Goal: Information Seeking & Learning: Learn about a topic

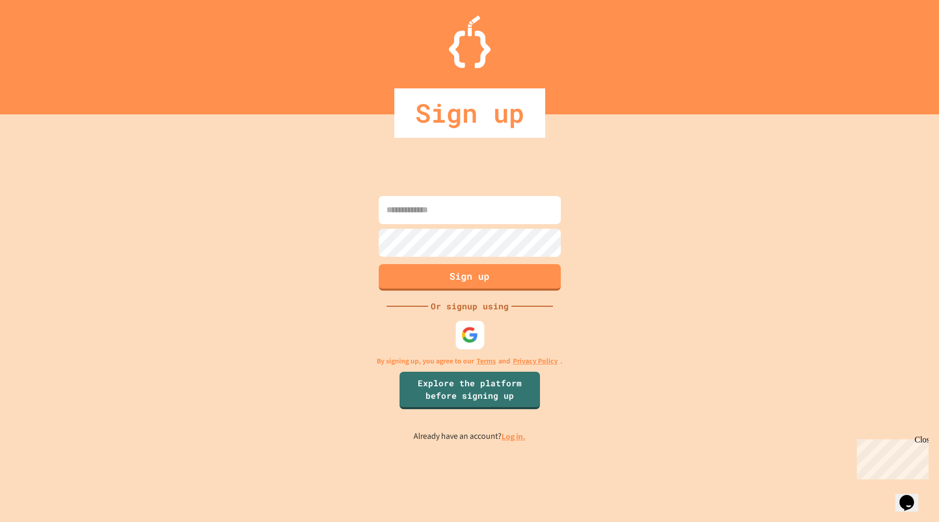
click at [482, 344] on div at bounding box center [469, 335] width 29 height 29
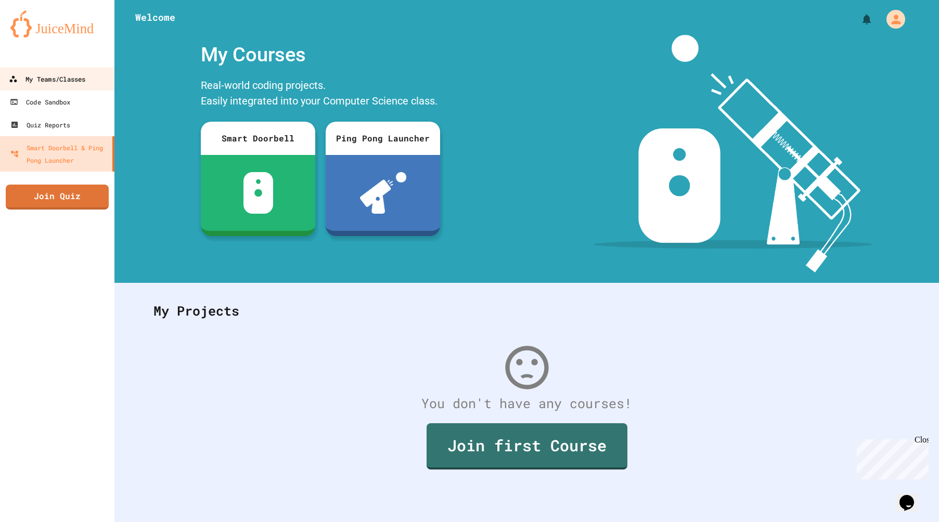
click at [64, 82] on div "My Teams/Classes" at bounding box center [47, 79] width 76 height 13
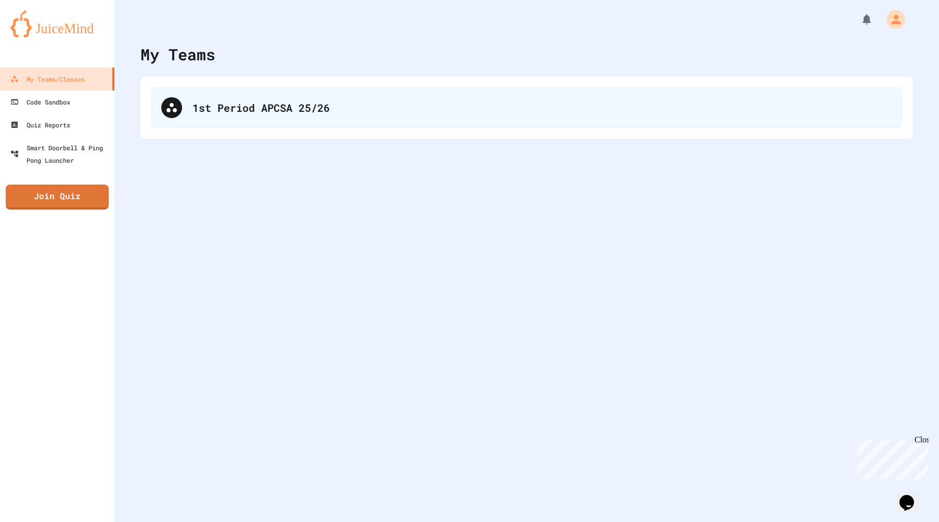
click at [298, 124] on div "1st Period APCSA 25/26" at bounding box center [526, 108] width 751 height 42
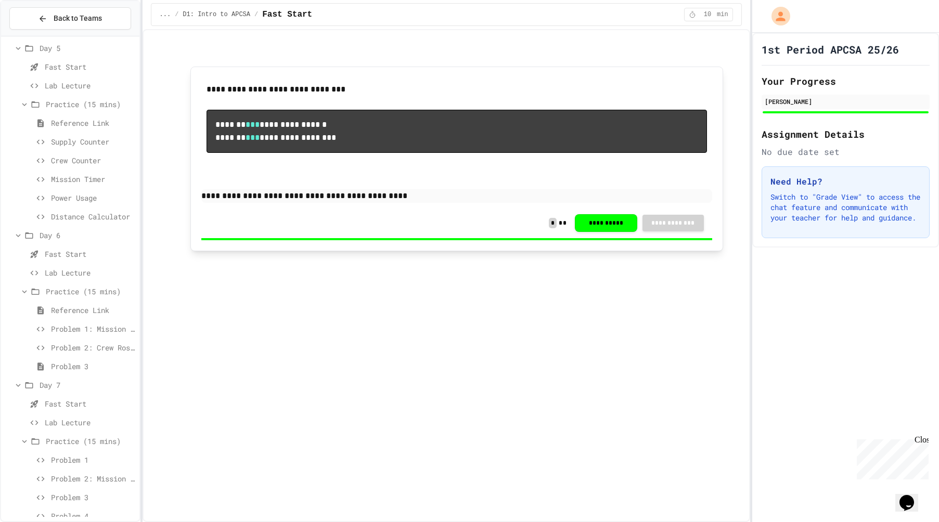
scroll to position [618, 0]
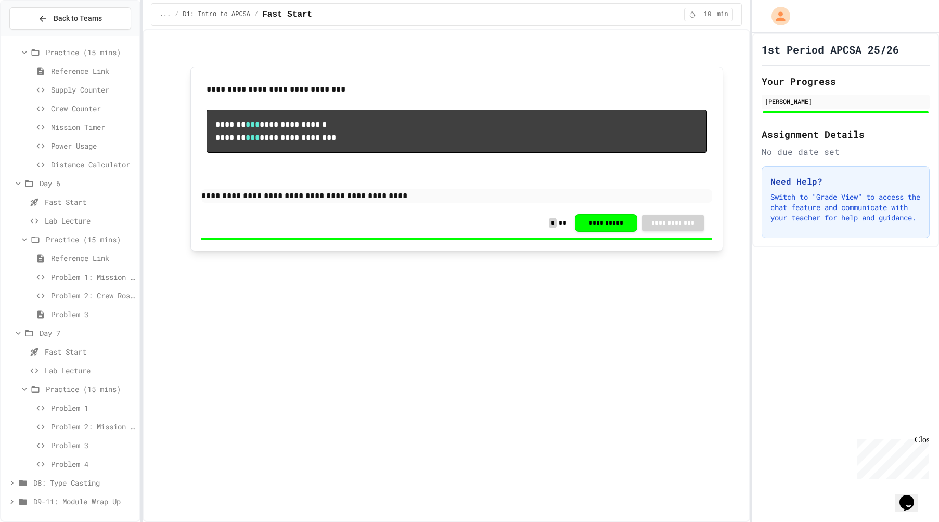
click at [92, 488] on div "D8: Type Casting" at bounding box center [70, 482] width 138 height 15
click at [82, 466] on span "Fast Start (5 mins)" at bounding box center [88, 464] width 96 height 11
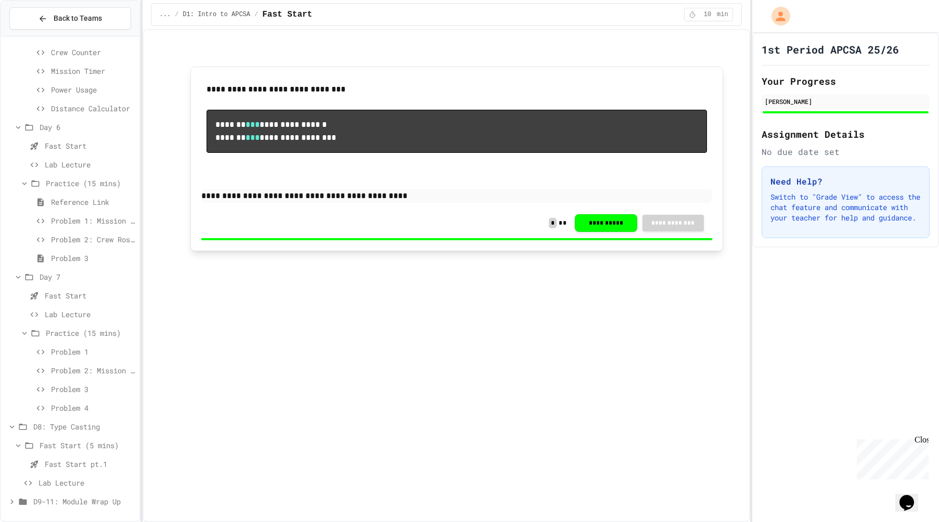
click at [82, 463] on span "Fast Start pt.1" at bounding box center [90, 464] width 90 height 11
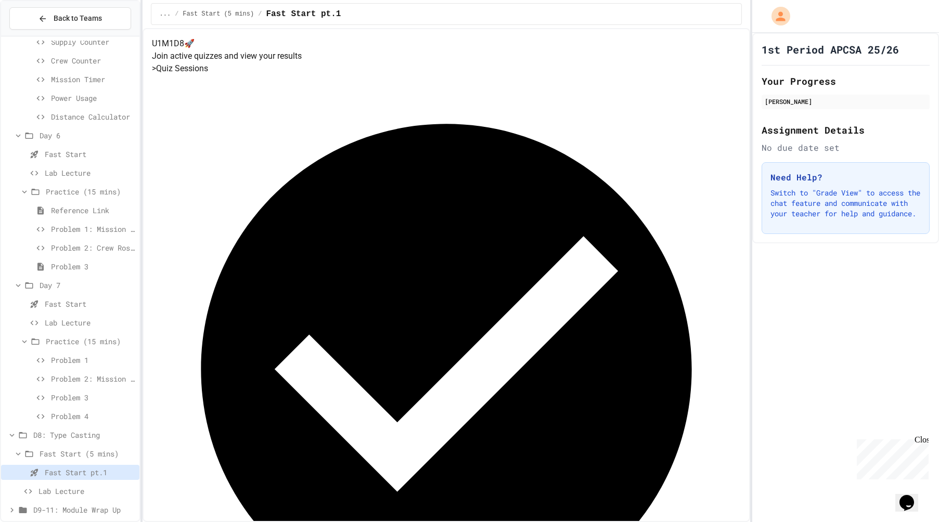
scroll to position [674, 0]
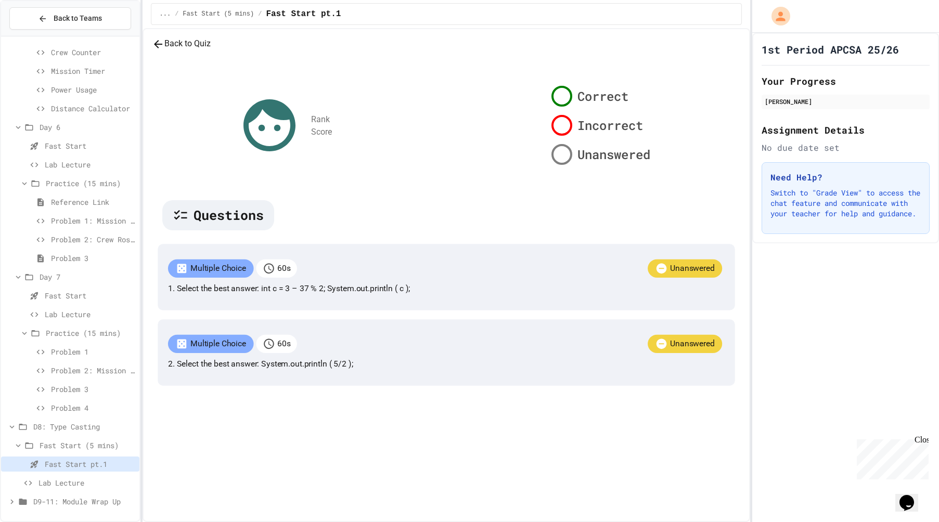
scroll to position [47, 0]
click at [70, 508] on div "D9-11: Module Wrap Up" at bounding box center [70, 501] width 138 height 15
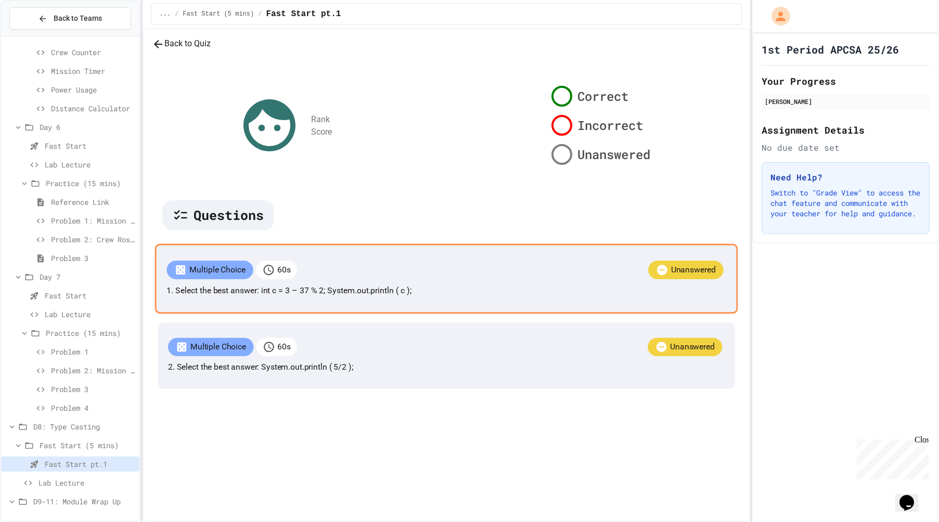
click at [670, 276] on p "Unanswered" at bounding box center [692, 270] width 45 height 12
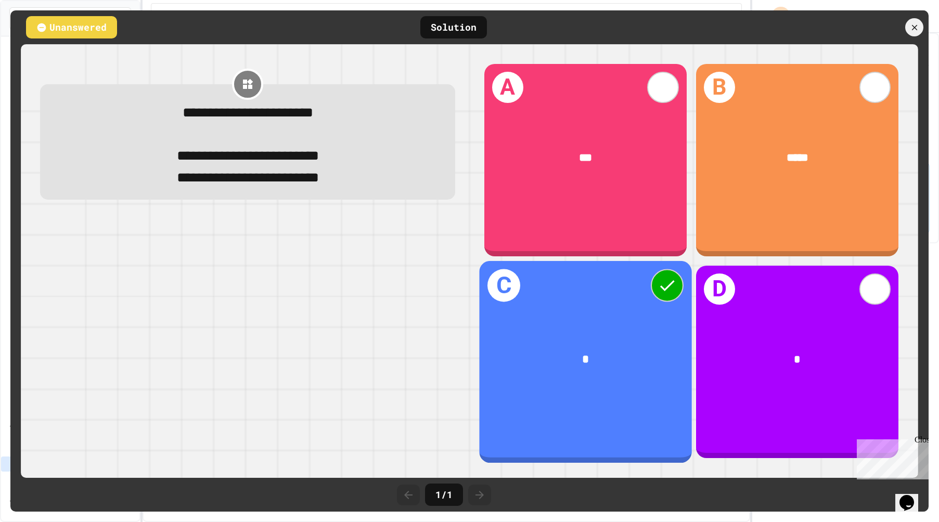
click at [594, 355] on div "*" at bounding box center [585, 359] width 165 height 18
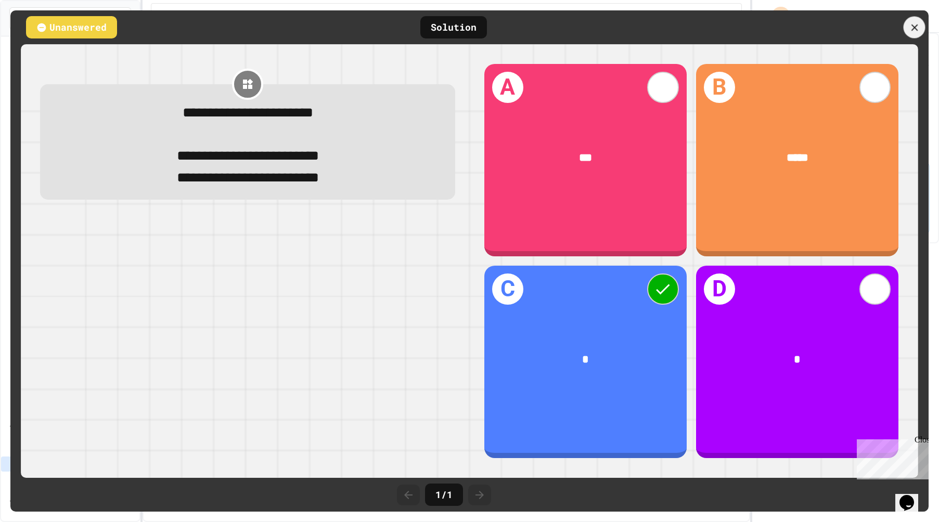
click at [914, 33] on div at bounding box center [914, 28] width 22 height 22
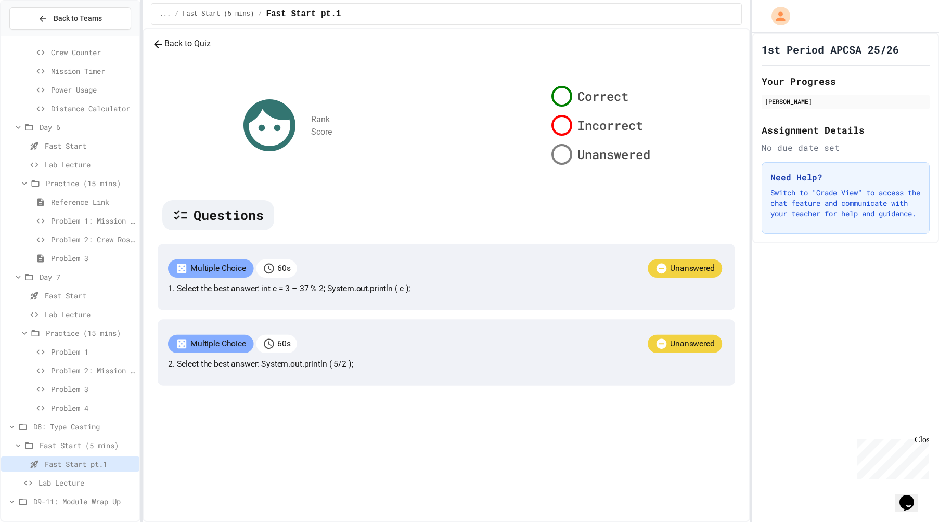
click at [47, 486] on span "Lab Lecture" at bounding box center [86, 482] width 97 height 11
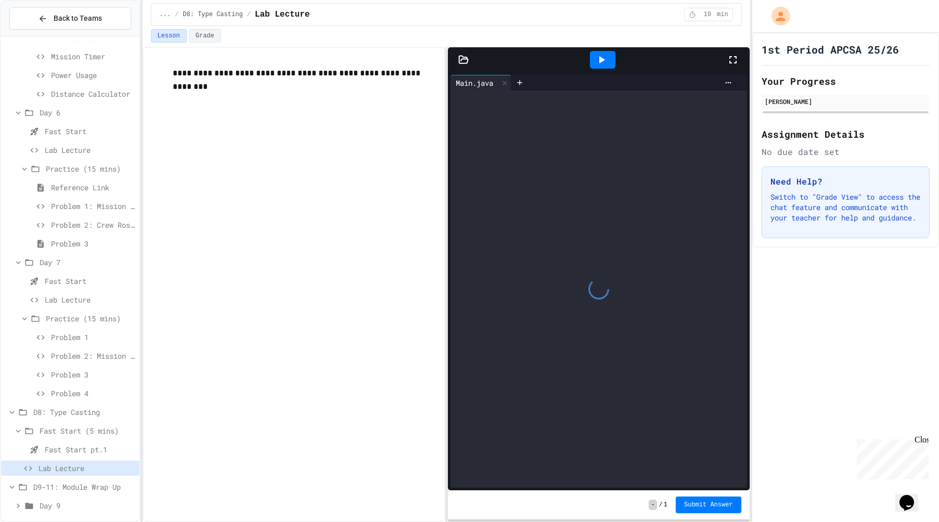
scroll to position [693, 0]
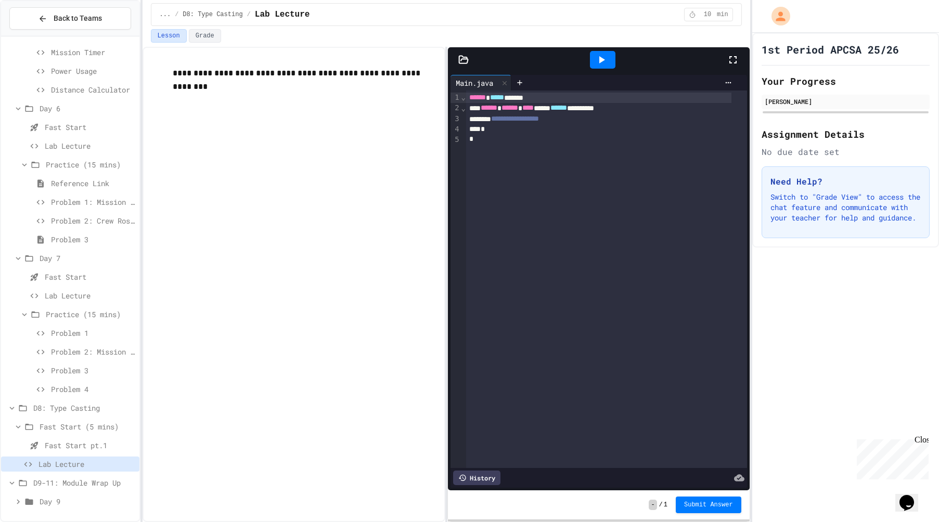
click at [17, 482] on icon at bounding box center [23, 482] width 12 height 9
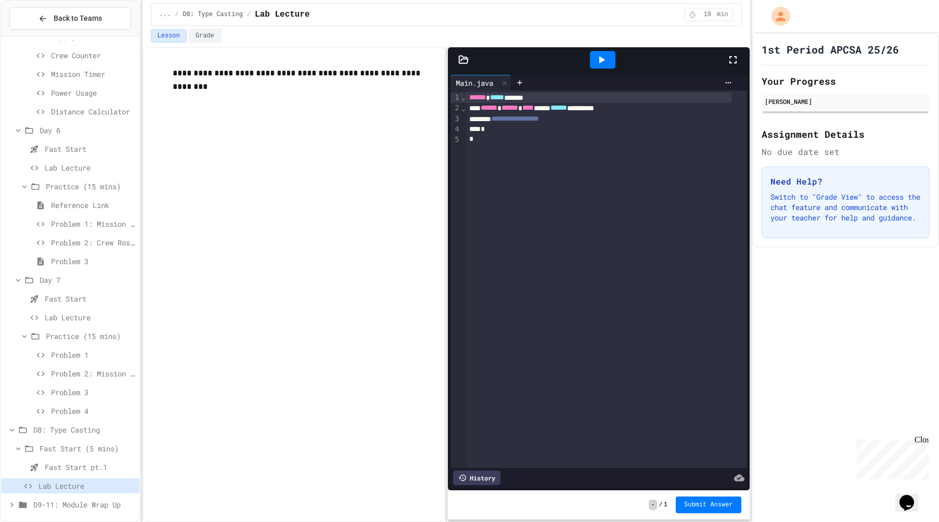
scroll to position [674, 0]
click at [17, 502] on icon at bounding box center [23, 501] width 12 height 9
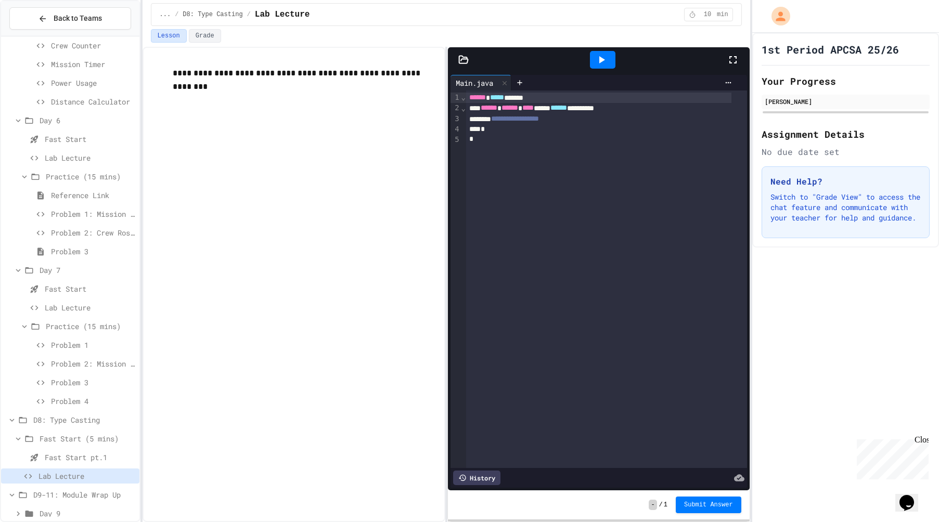
scroll to position [693, 0]
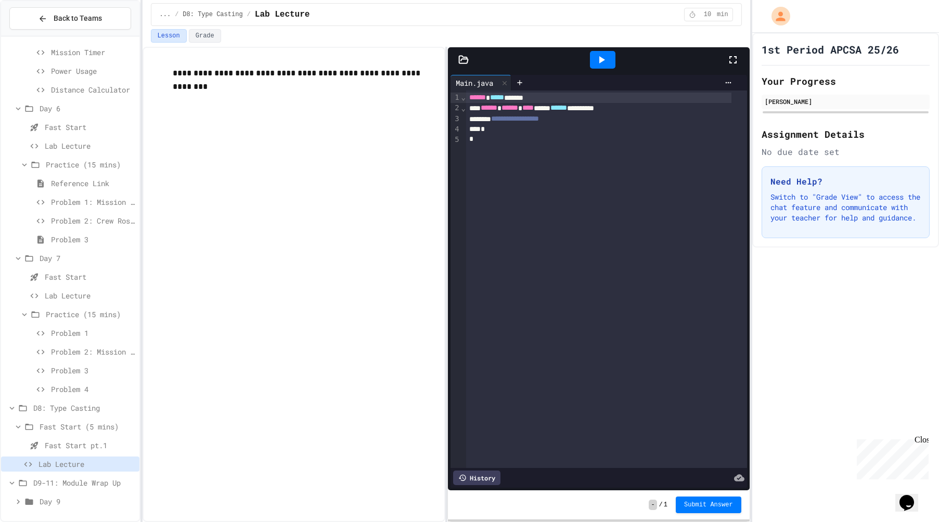
click at [537, 258] on div "**********" at bounding box center [606, 279] width 281 height 378
click at [207, 33] on button "Grade" at bounding box center [205, 36] width 32 height 14
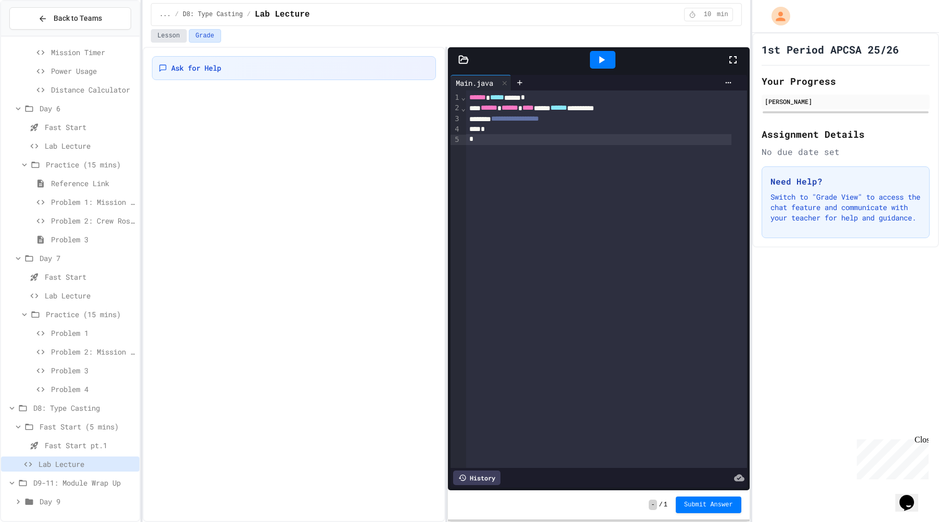
click at [174, 34] on button "Lesson" at bounding box center [169, 36] width 36 height 14
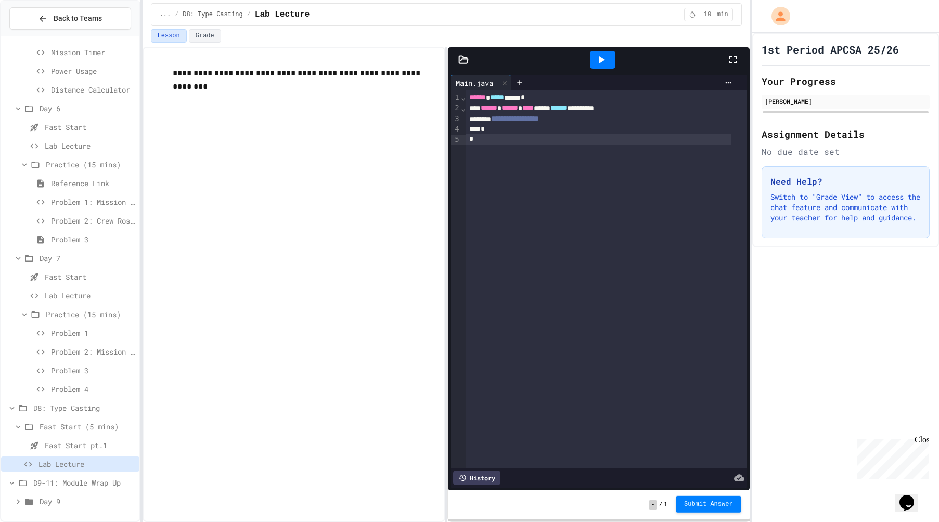
click at [702, 512] on button "Submit Answer" at bounding box center [709, 504] width 66 height 17
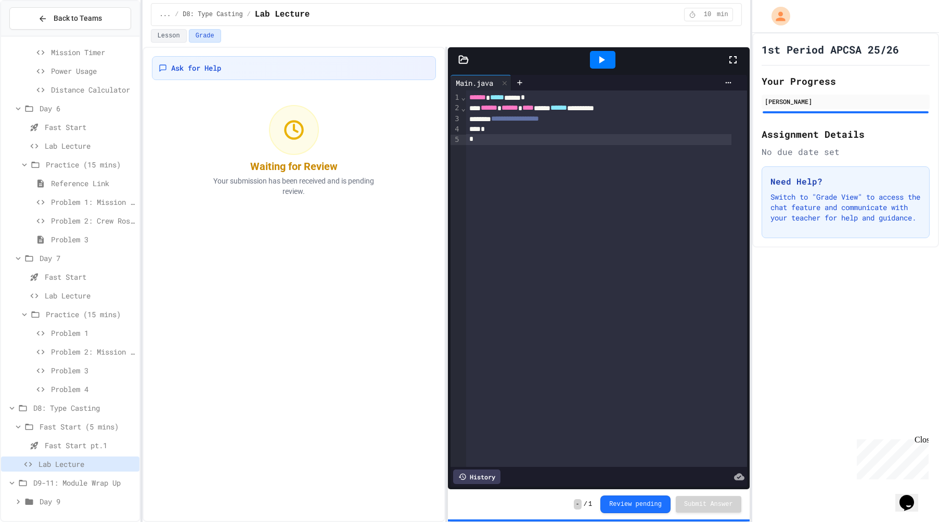
click at [52, 503] on span "Day 9" at bounding box center [88, 501] width 96 height 11
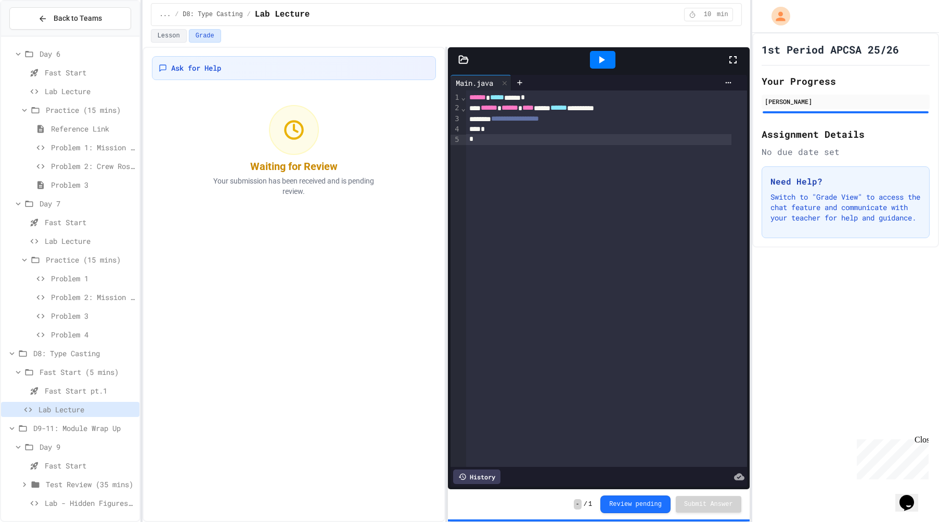
scroll to position [749, 0]
